Goal: Task Accomplishment & Management: Use online tool/utility

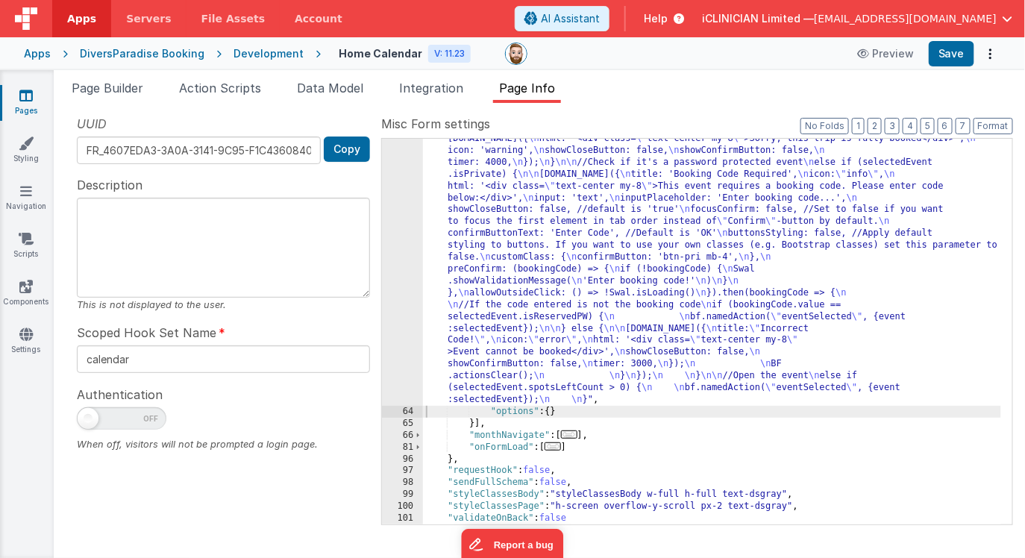
scroll to position [398, 0]
click at [34, 95] on link "Pages" at bounding box center [26, 103] width 54 height 30
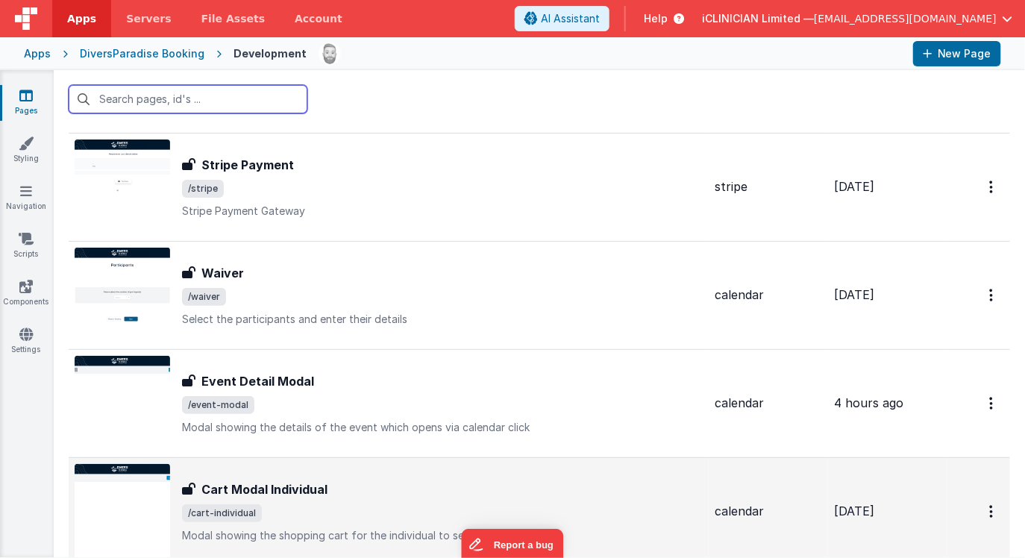
scroll to position [82, 0]
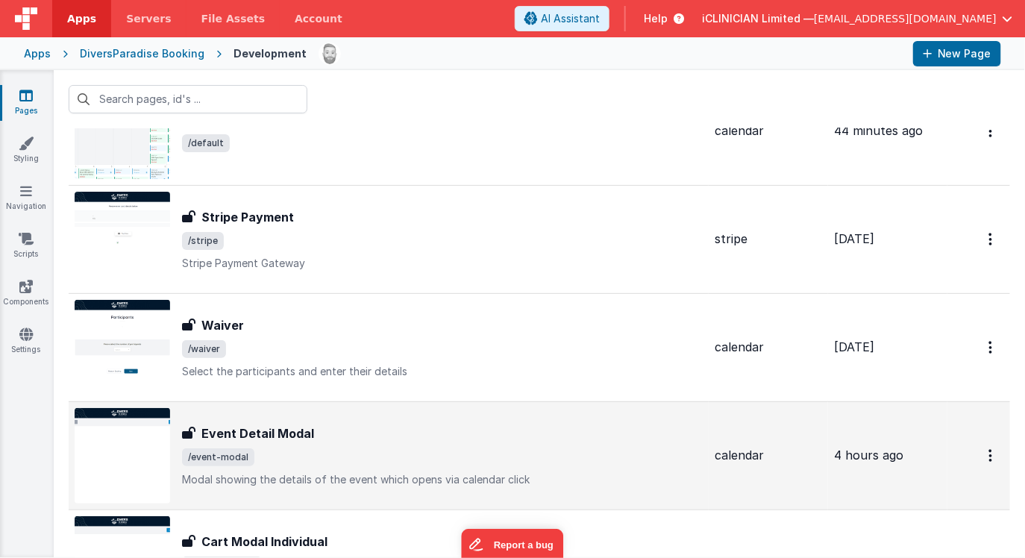
click at [385, 435] on div "Event Detail Modal" at bounding box center [442, 433] width 521 height 18
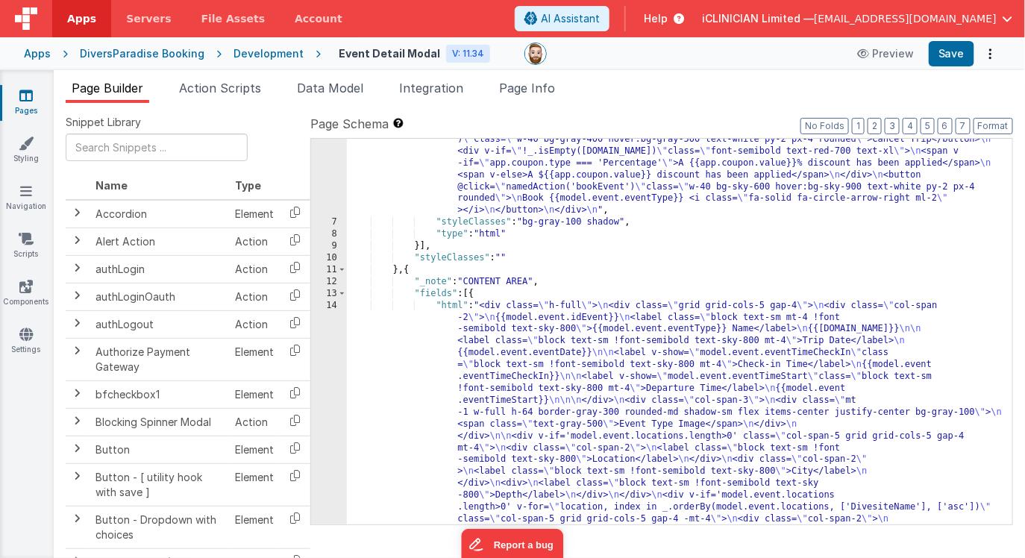
scroll to position [15, 0]
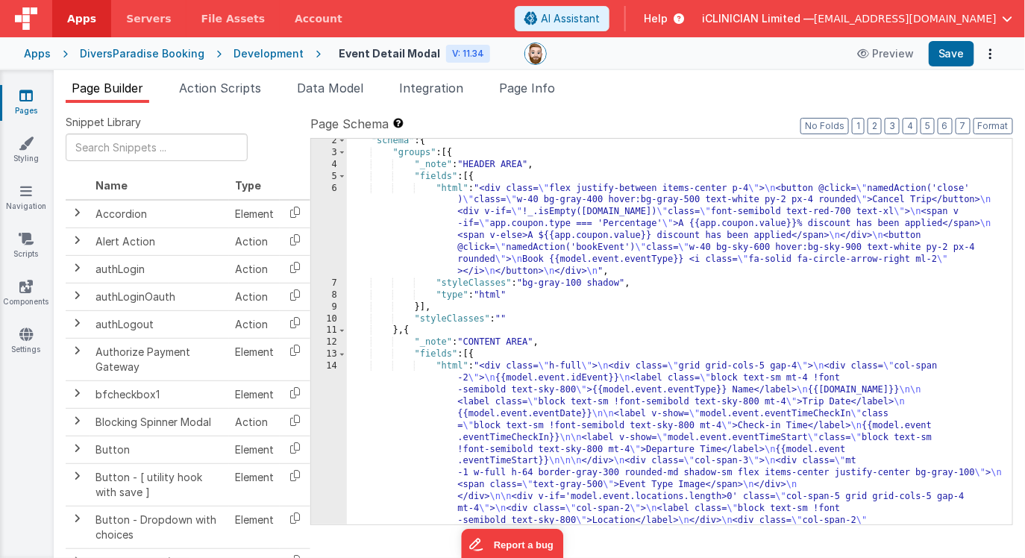
click at [547, 214] on div ""schema" : { "groups" : [{ "_note" : "HEADER AREA" , "fields" : [{ "html" : "<d…" at bounding box center [680, 511] width 666 height 753
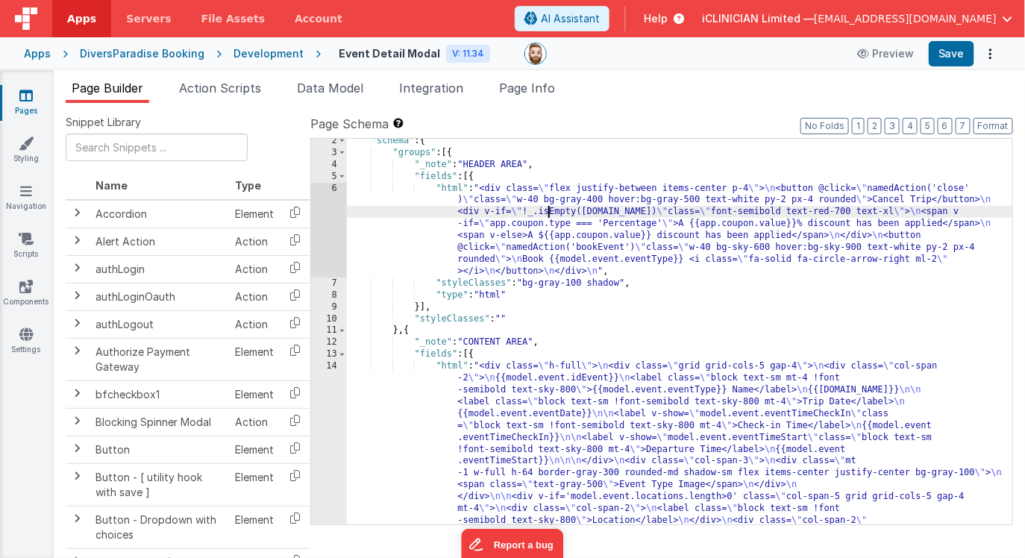
click at [536, 199] on div ""schema" : { "groups" : [{ "_note" : "HEADER AREA" , "fields" : [{ "html" : "<d…" at bounding box center [680, 511] width 666 height 753
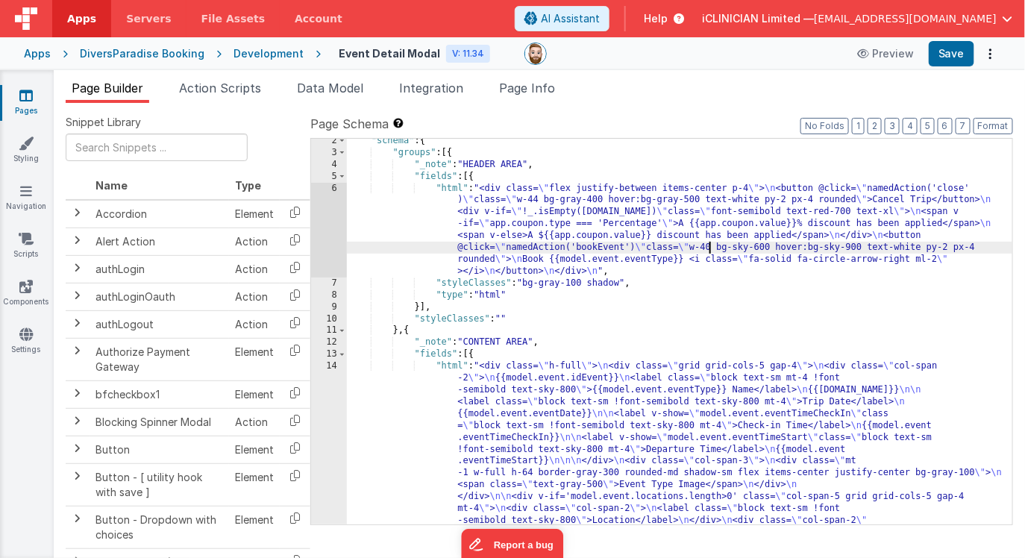
click at [710, 245] on div ""schema" : { "groups" : [{ "_note" : "HEADER AREA" , "fields" : [{ "html" : "<d…" at bounding box center [680, 511] width 666 height 753
click at [959, 48] on button "Save" at bounding box center [952, 53] width 46 height 25
click at [712, 244] on div ""schema" : { "groups" : [{ "_note" : "HEADER AREA" , "fields" : [{ "html" : "<d…" at bounding box center [680, 511] width 666 height 753
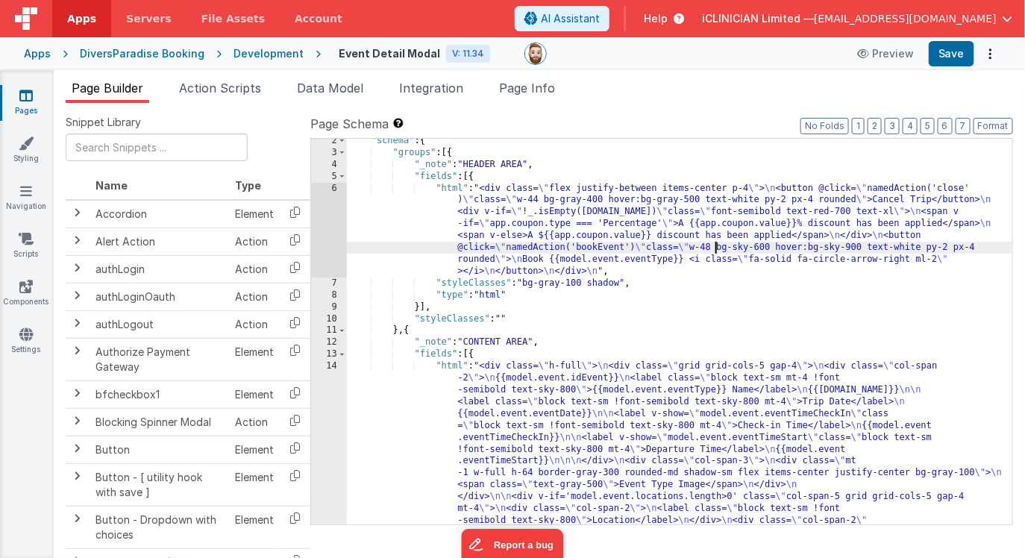
click at [542, 198] on div ""schema" : { "groups" : [{ "_note" : "HEADER AREA" , "fields" : [{ "html" : "<d…" at bounding box center [680, 511] width 666 height 753
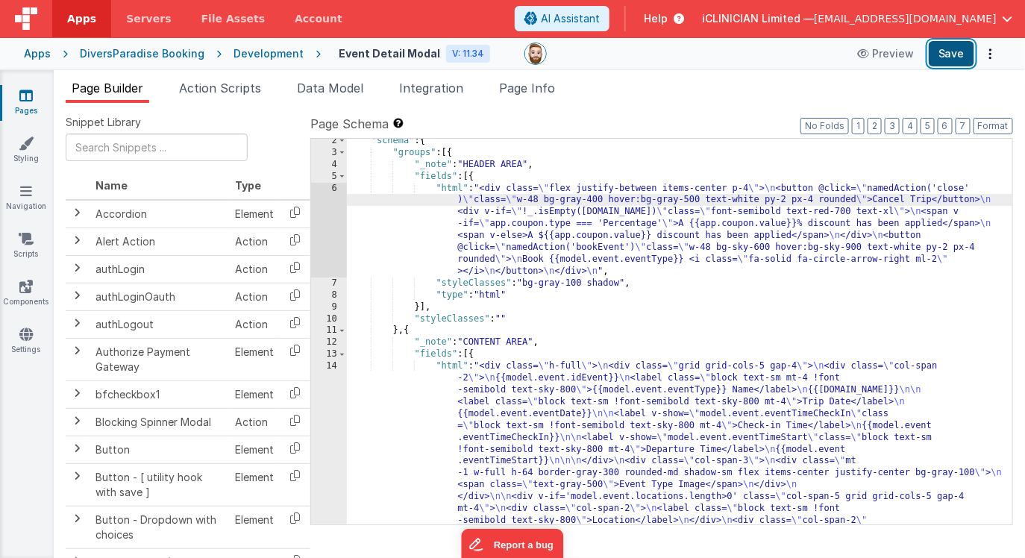
click at [950, 52] on button "Save" at bounding box center [952, 53] width 46 height 25
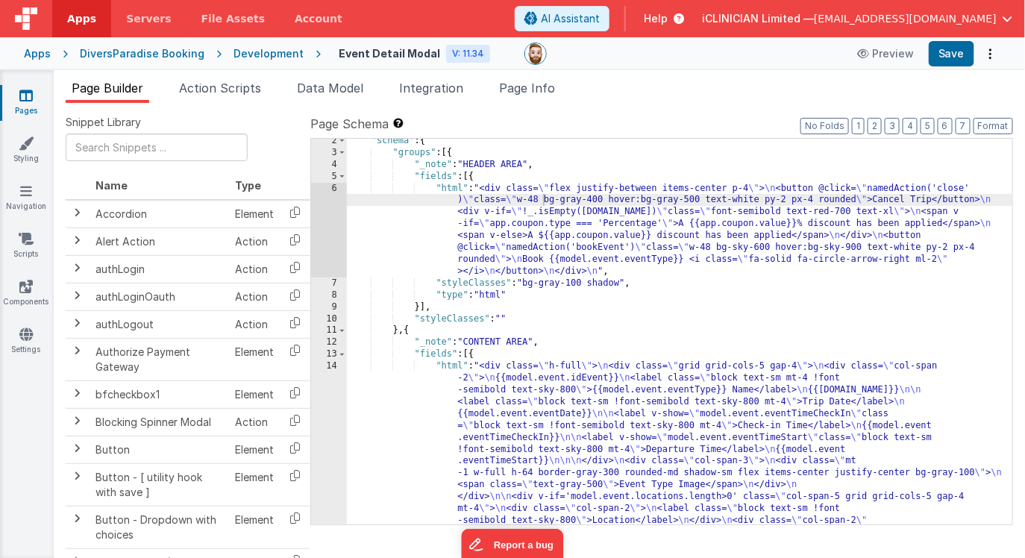
click at [578, 208] on div ""schema" : { "groups" : [{ "_note" : "HEADER AREA" , "fields" : [{ "html" : "<d…" at bounding box center [680, 511] width 666 height 753
click at [878, 199] on div ""schema" : { "groups" : [{ "_note" : "HEADER AREA" , "fields" : [{ "html" : "<d…" at bounding box center [680, 511] width 666 height 753
click at [934, 201] on div ""schema" : { "groups" : [{ "_note" : "HEADER AREA" , "fields" : [{ "html" : "<d…" at bounding box center [680, 511] width 666 height 753
click at [958, 50] on button "Save" at bounding box center [952, 53] width 46 height 25
